Goal: Information Seeking & Learning: Learn about a topic

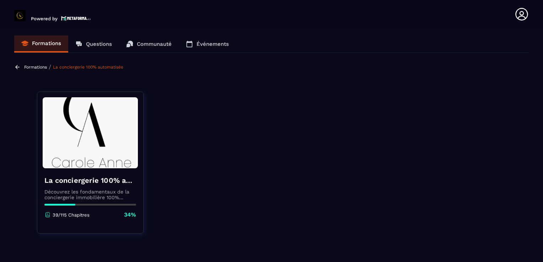
click at [151, 83] on section "Formations Questions Communauté Événements Formations / La conciergerie 100% au…" at bounding box center [271, 146] width 543 height 237
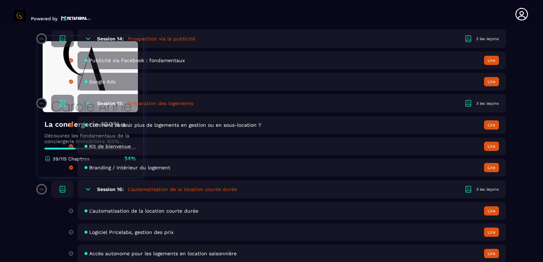
scroll to position [1378, 0]
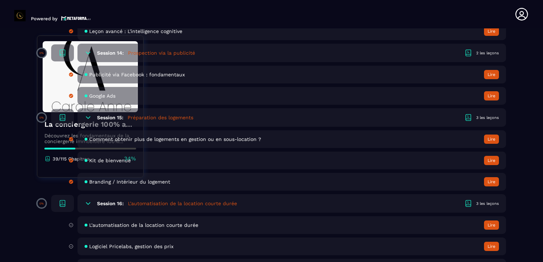
click at [143, 228] on span "L'automatisation de la location courte durée" at bounding box center [143, 225] width 109 height 6
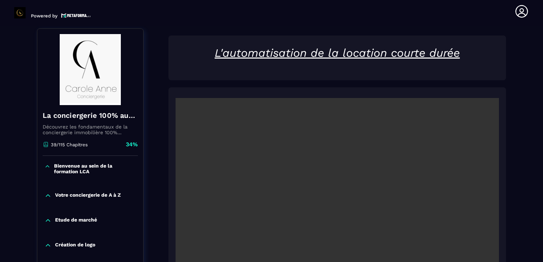
scroll to position [74, 0]
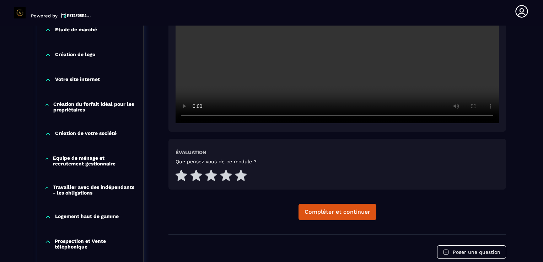
scroll to position [287, 0]
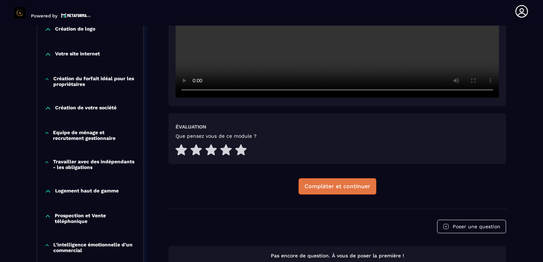
click at [328, 189] on div "Compléter et continuer" at bounding box center [337, 186] width 66 height 7
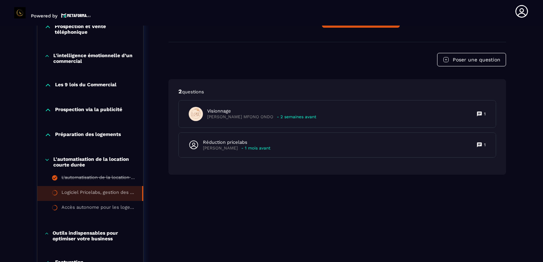
scroll to position [486, 0]
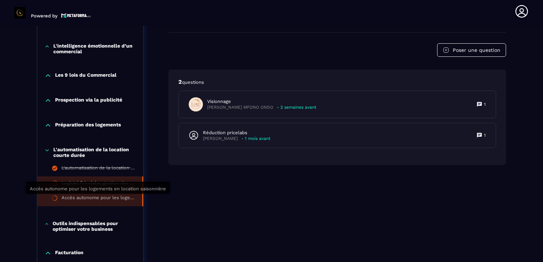
click at [87, 201] on div "Accès autonome pour les logements en location saisonnière" at bounding box center [98, 199] width 74 height 8
